Goal: Transaction & Acquisition: Purchase product/service

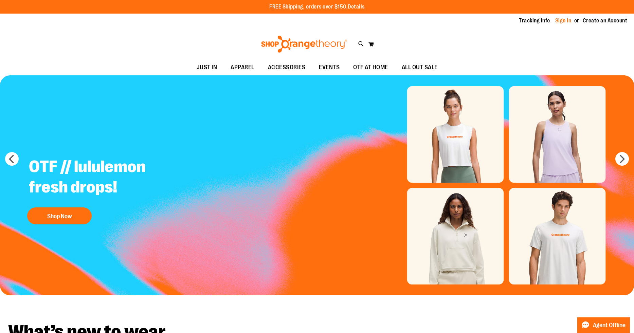
click at [563, 20] on link "Sign In" at bounding box center [563, 20] width 16 height 7
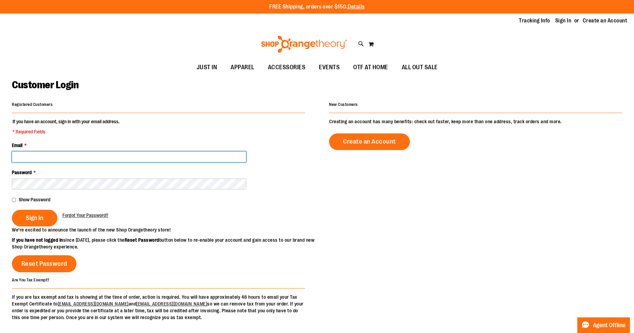
click at [128, 154] on input "Email *" at bounding box center [129, 157] width 234 height 11
type input "**********"
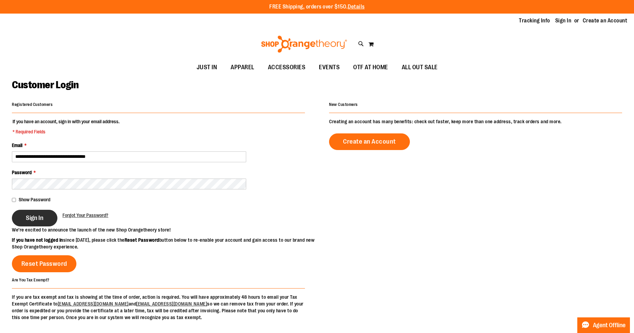
click at [33, 217] on span "Sign In" at bounding box center [35, 217] width 18 height 7
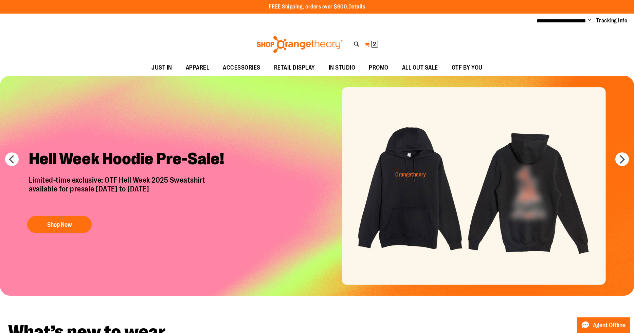
click at [370, 45] on button "My Cart 2 2 items" at bounding box center [371, 44] width 14 height 11
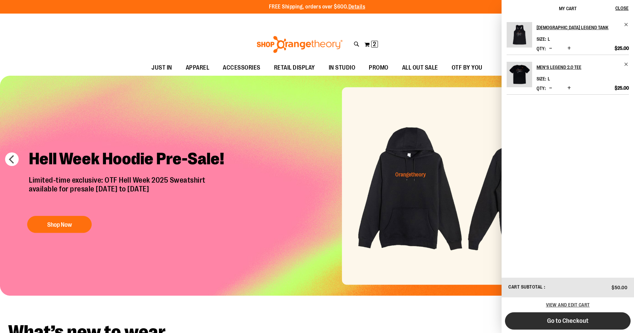
click at [523, 322] on button "Go to Checkout" at bounding box center [568, 321] width 126 height 17
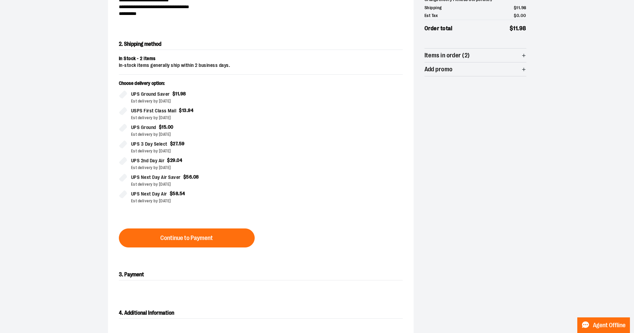
scroll to position [119, 0]
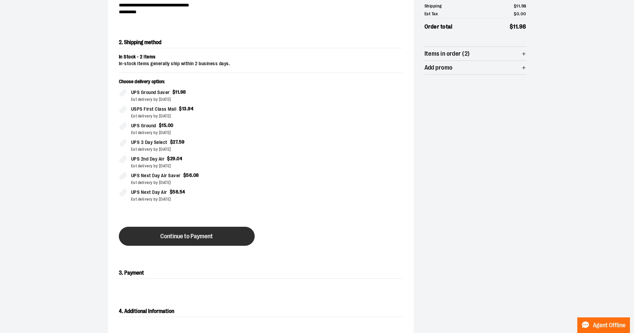
click at [240, 237] on button "Continue to Payment" at bounding box center [187, 236] width 136 height 19
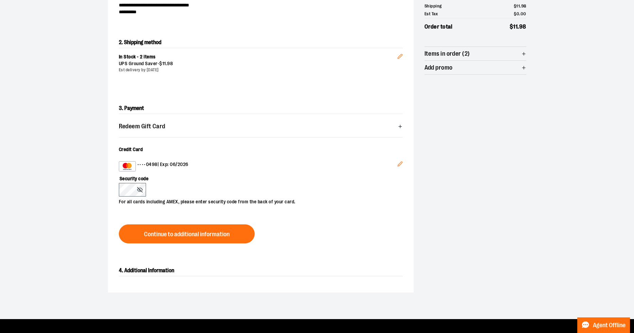
click at [402, 164] on icon "Edit" at bounding box center [399, 163] width 5 height 5
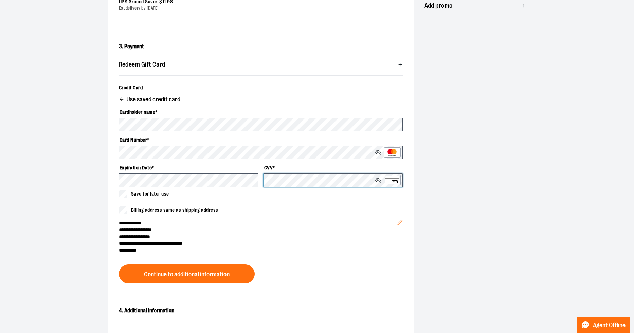
scroll to position [182, 0]
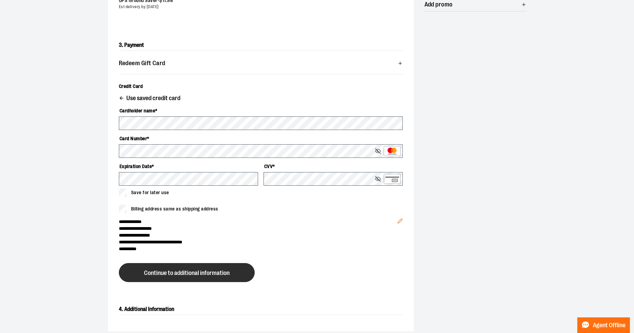
click at [163, 270] on span "Continue to additional information" at bounding box center [187, 273] width 86 height 6
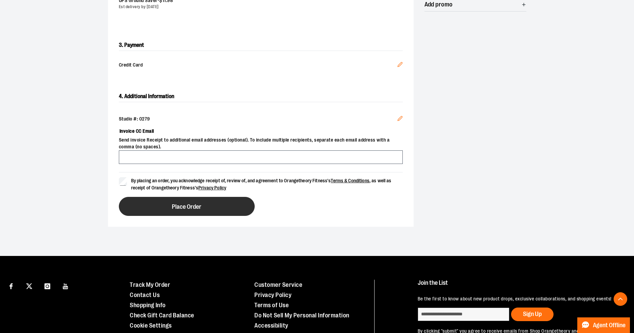
click at [151, 205] on button "Place Order" at bounding box center [187, 206] width 136 height 19
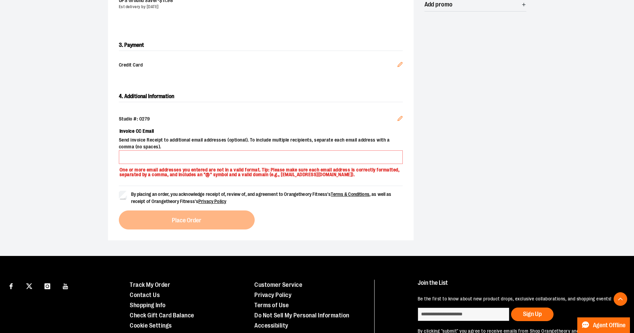
click at [401, 119] on icon "Edit" at bounding box center [399, 118] width 5 height 5
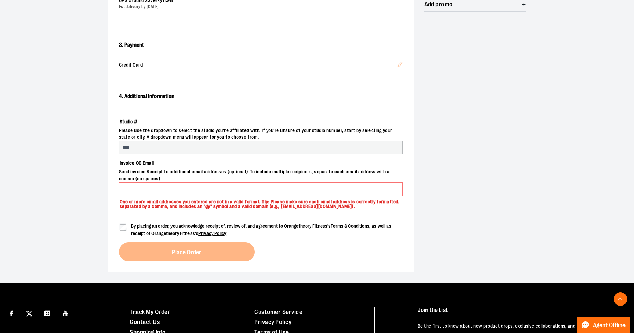
select select "***"
select select "**********"
select select "****"
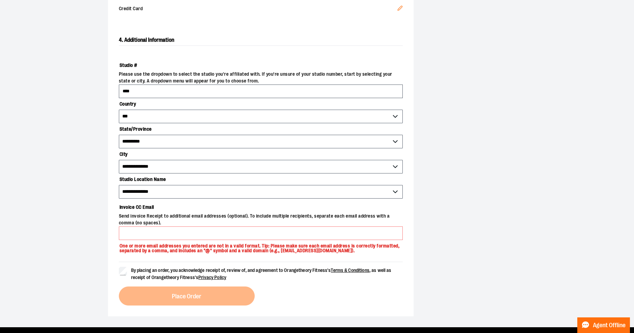
scroll to position [246, 0]
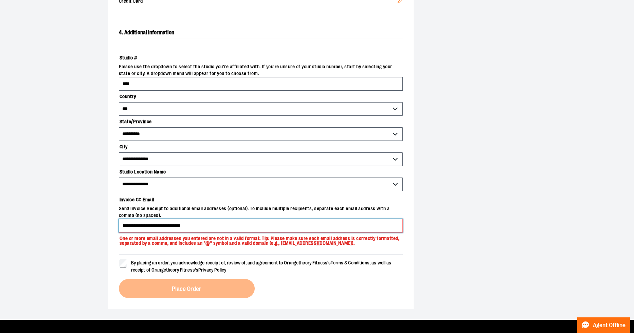
type input "**********"
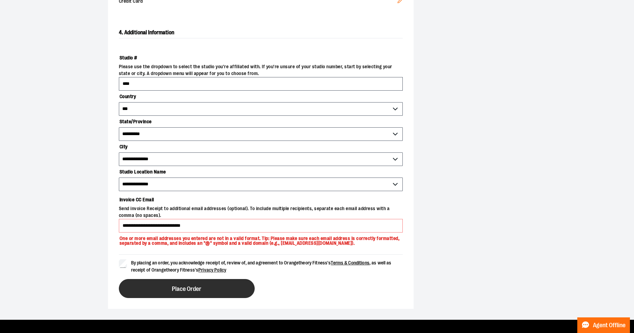
click at [139, 290] on button "Place Order" at bounding box center [187, 288] width 136 height 19
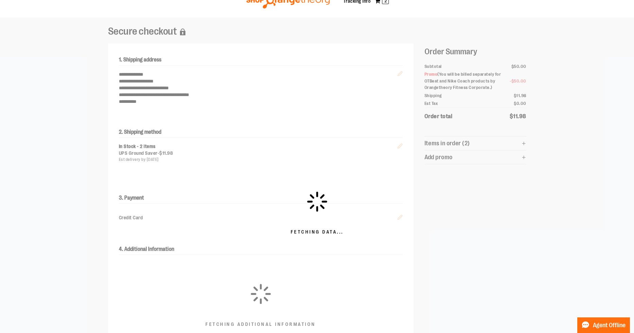
scroll to position [28, 0]
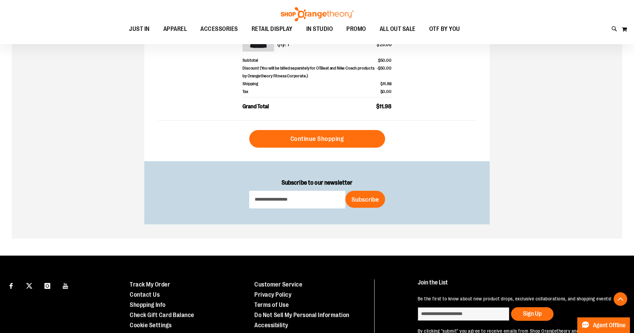
scroll to position [322, 0]
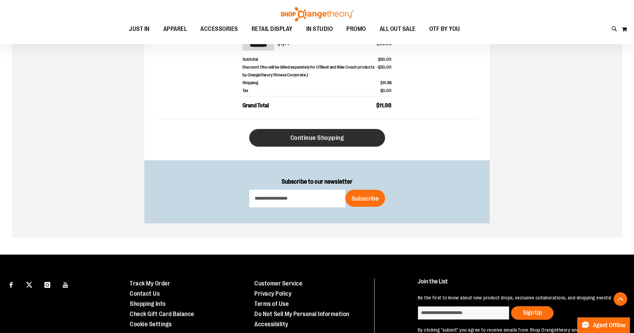
click at [341, 136] on span "Continue Shopping" at bounding box center [317, 137] width 54 height 7
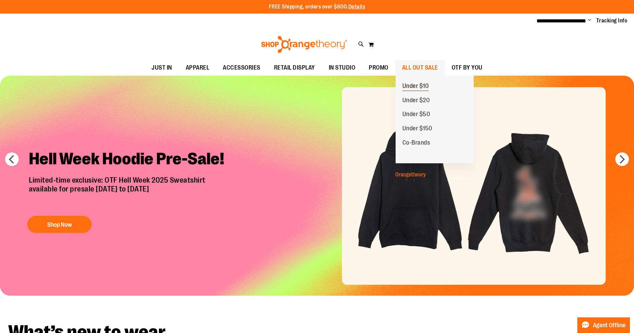
click at [409, 89] on span "Under $10" at bounding box center [416, 87] width 26 height 8
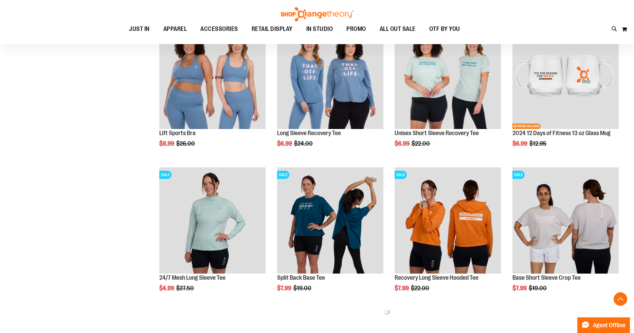
scroll to position [264, 0]
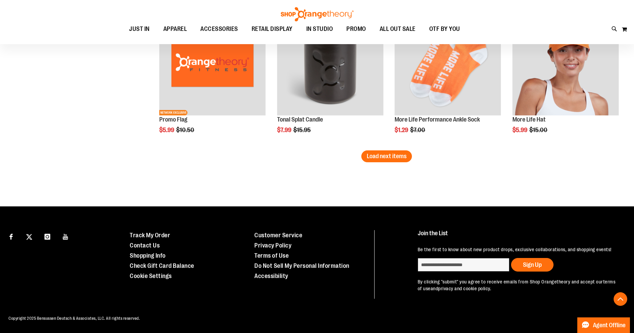
scroll to position [1287, 0]
click at [382, 162] on button "Load next items" at bounding box center [386, 157] width 51 height 12
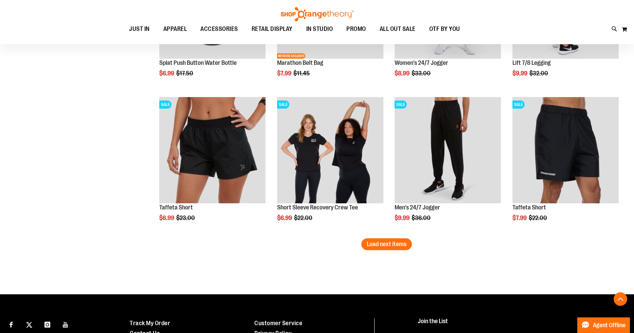
scroll to position [1662, 0]
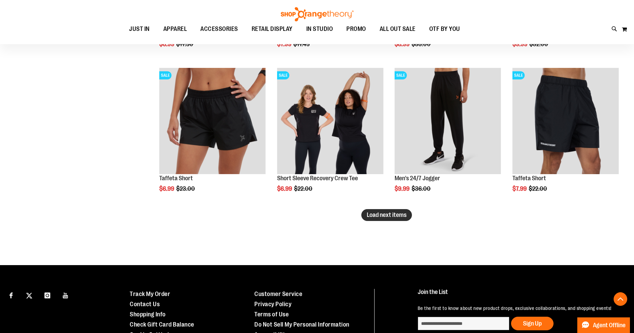
click at [372, 217] on span "Load next items" at bounding box center [387, 215] width 40 height 7
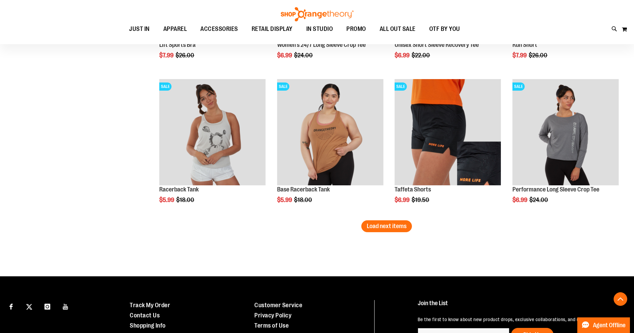
scroll to position [2087, 0]
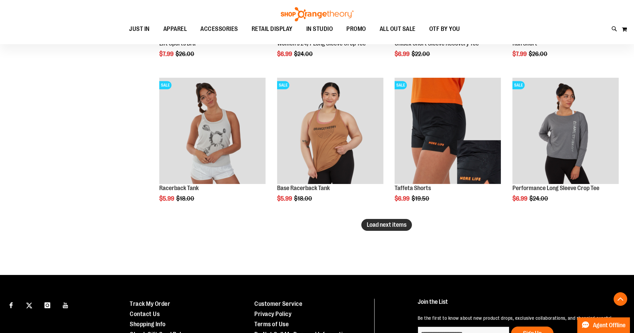
click at [383, 225] on span "Load next items" at bounding box center [387, 225] width 40 height 7
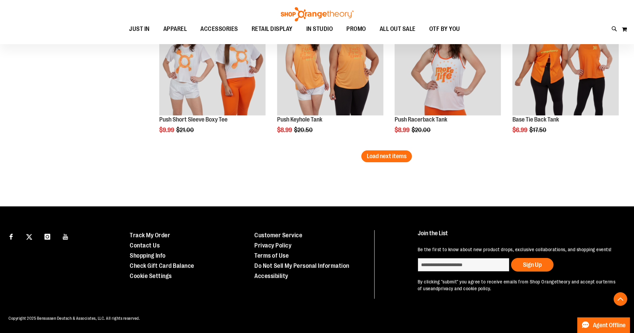
scroll to position [2589, 0]
click at [381, 160] on button "Load next items" at bounding box center [386, 157] width 51 height 12
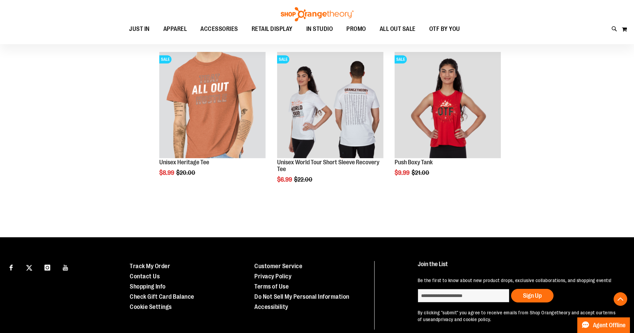
scroll to position [2676, 0]
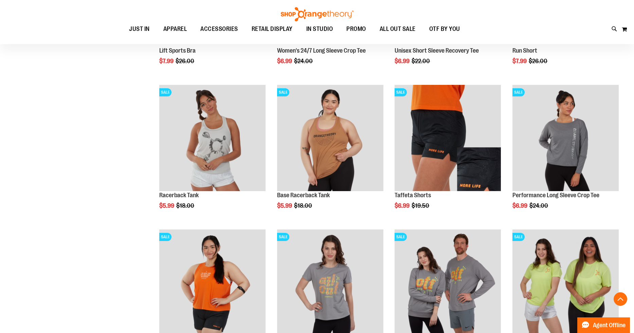
scroll to position [2016, 0]
